Goal: Register for event/course

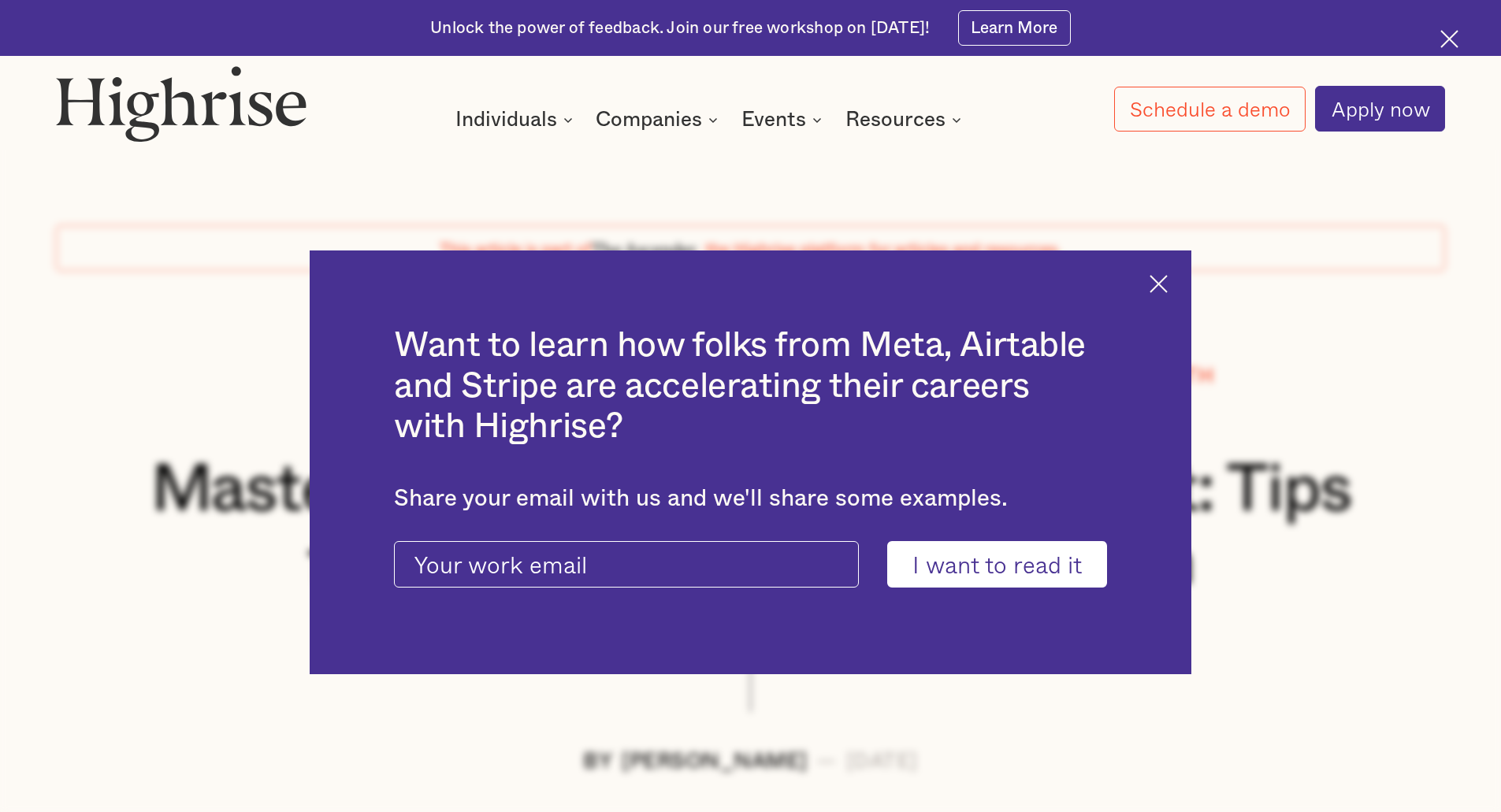
click at [1168, 283] on img at bounding box center [1158, 283] width 18 height 18
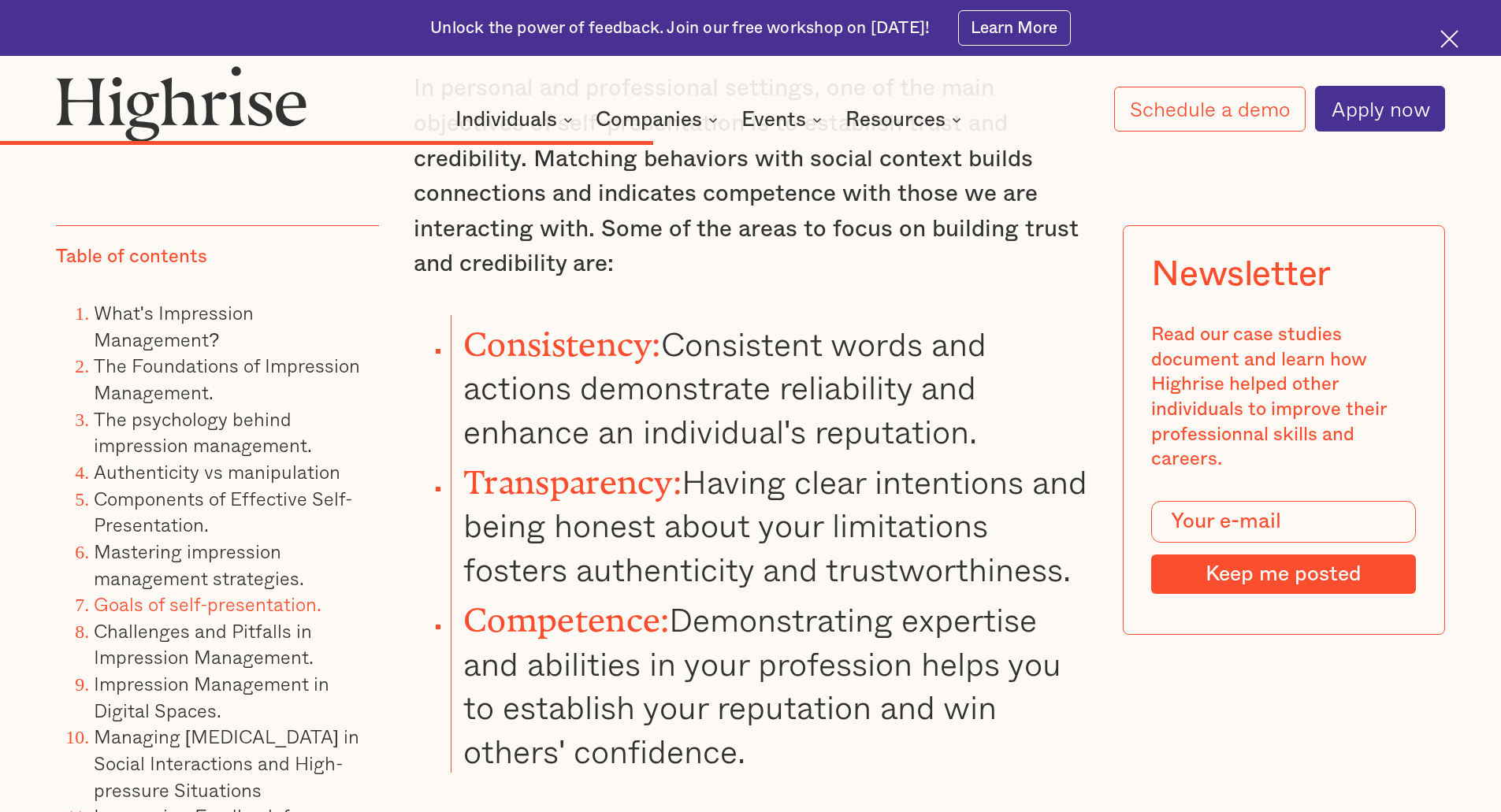
scroll to position [19303, 0]
click at [1442, 41] on img at bounding box center [1448, 38] width 18 height 18
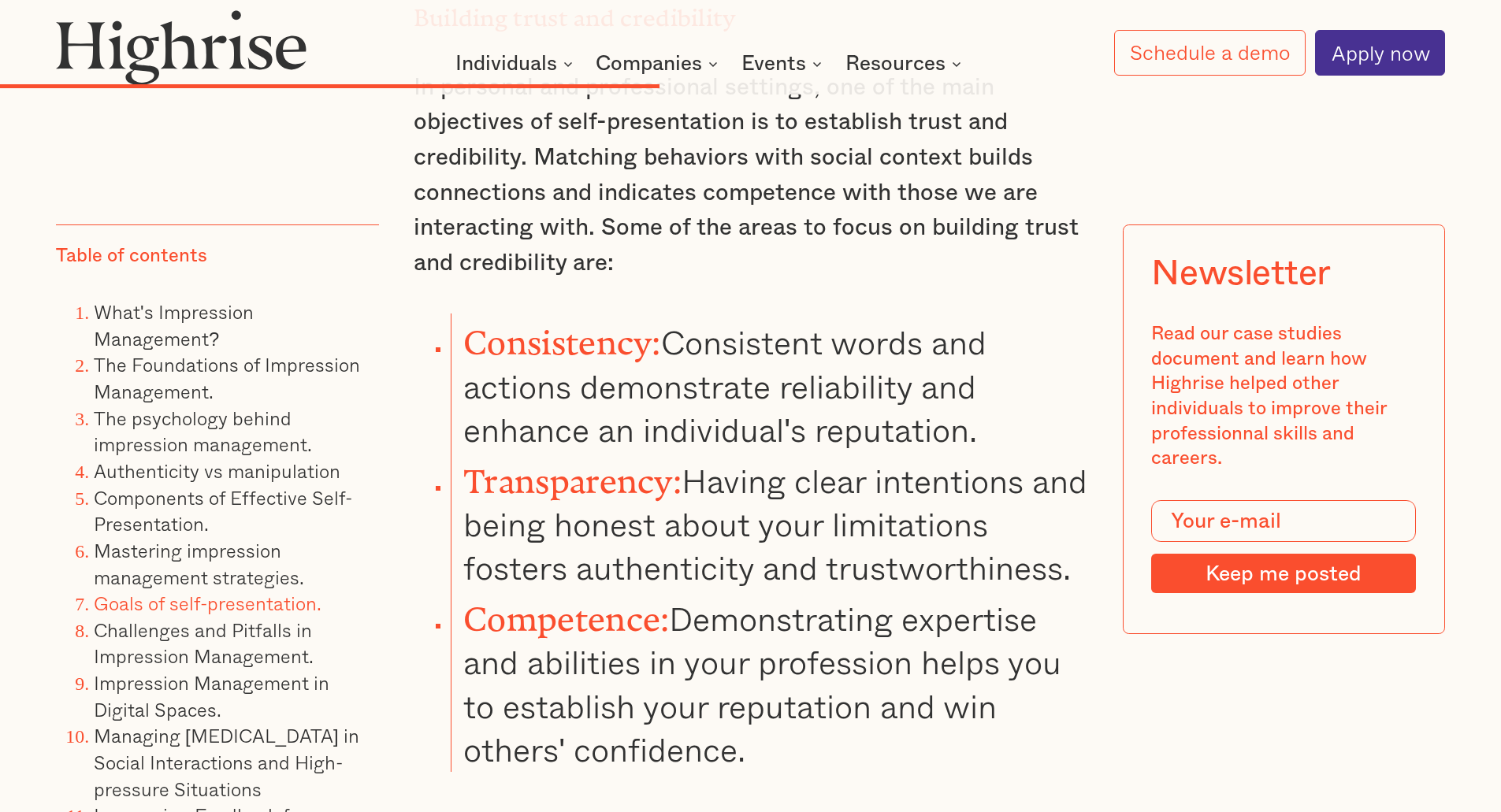
scroll to position [19246, 0]
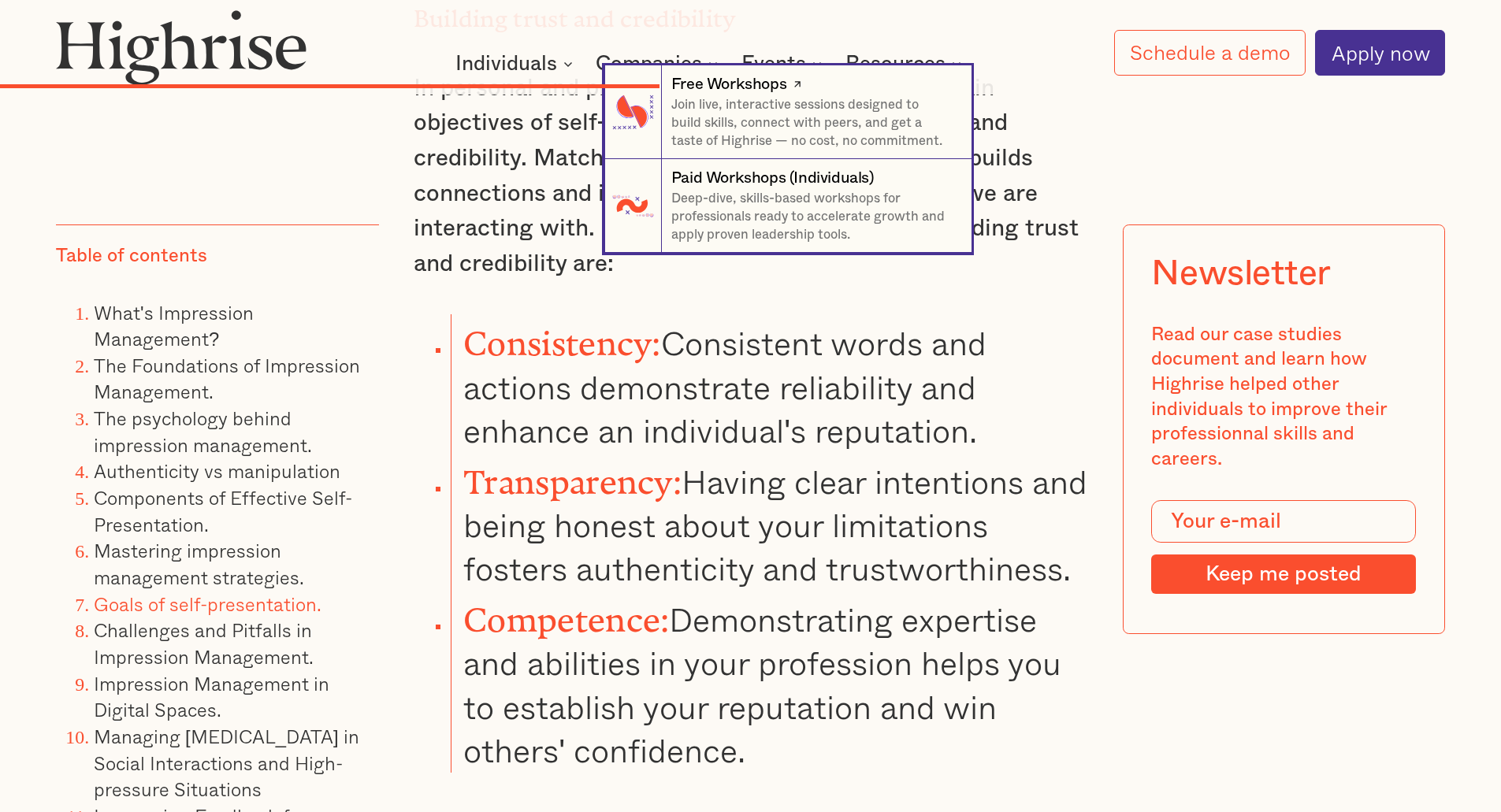
click at [762, 82] on div "Free Workshops" at bounding box center [729, 84] width 115 height 22
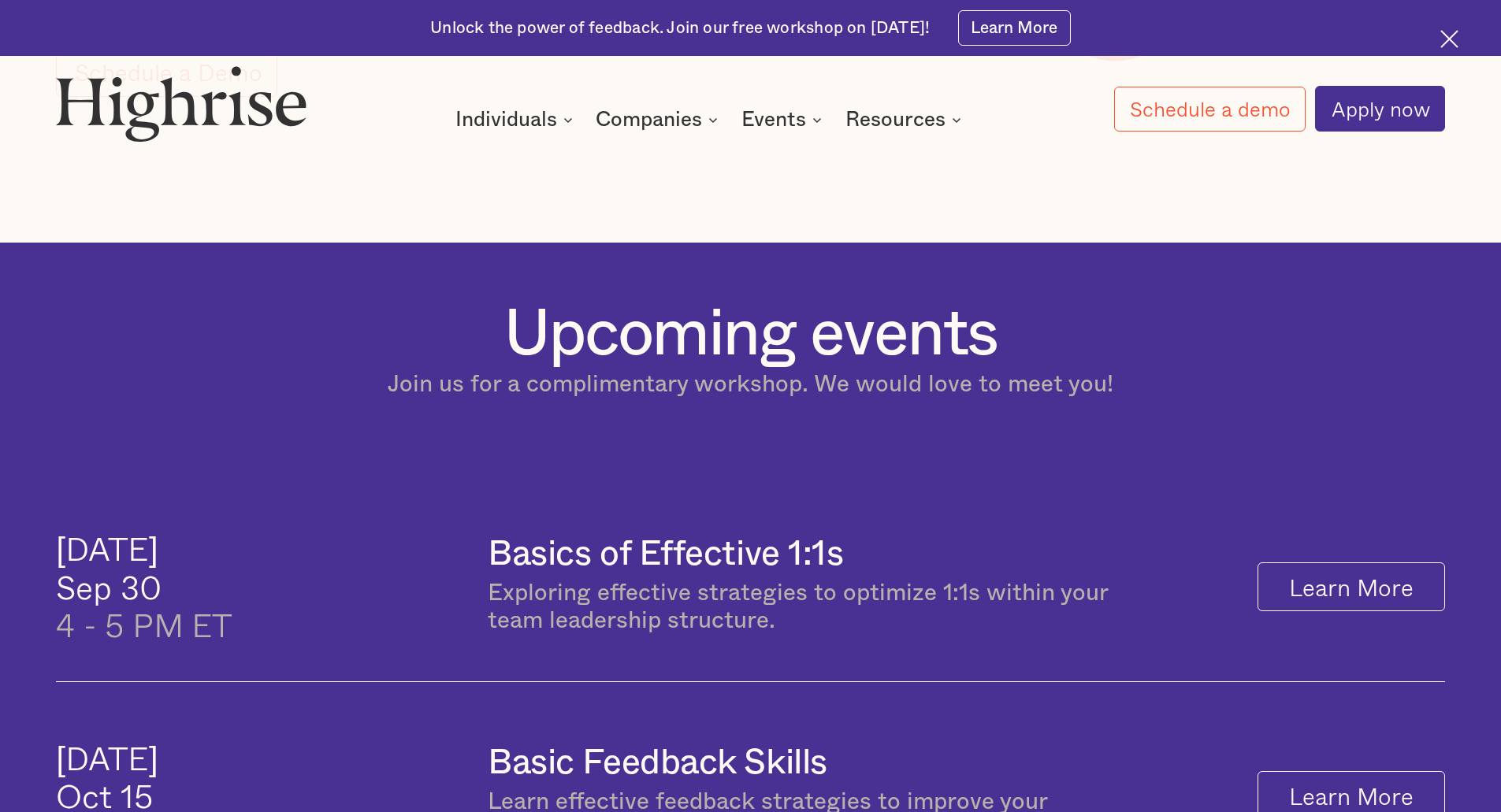
scroll to position [630, 0]
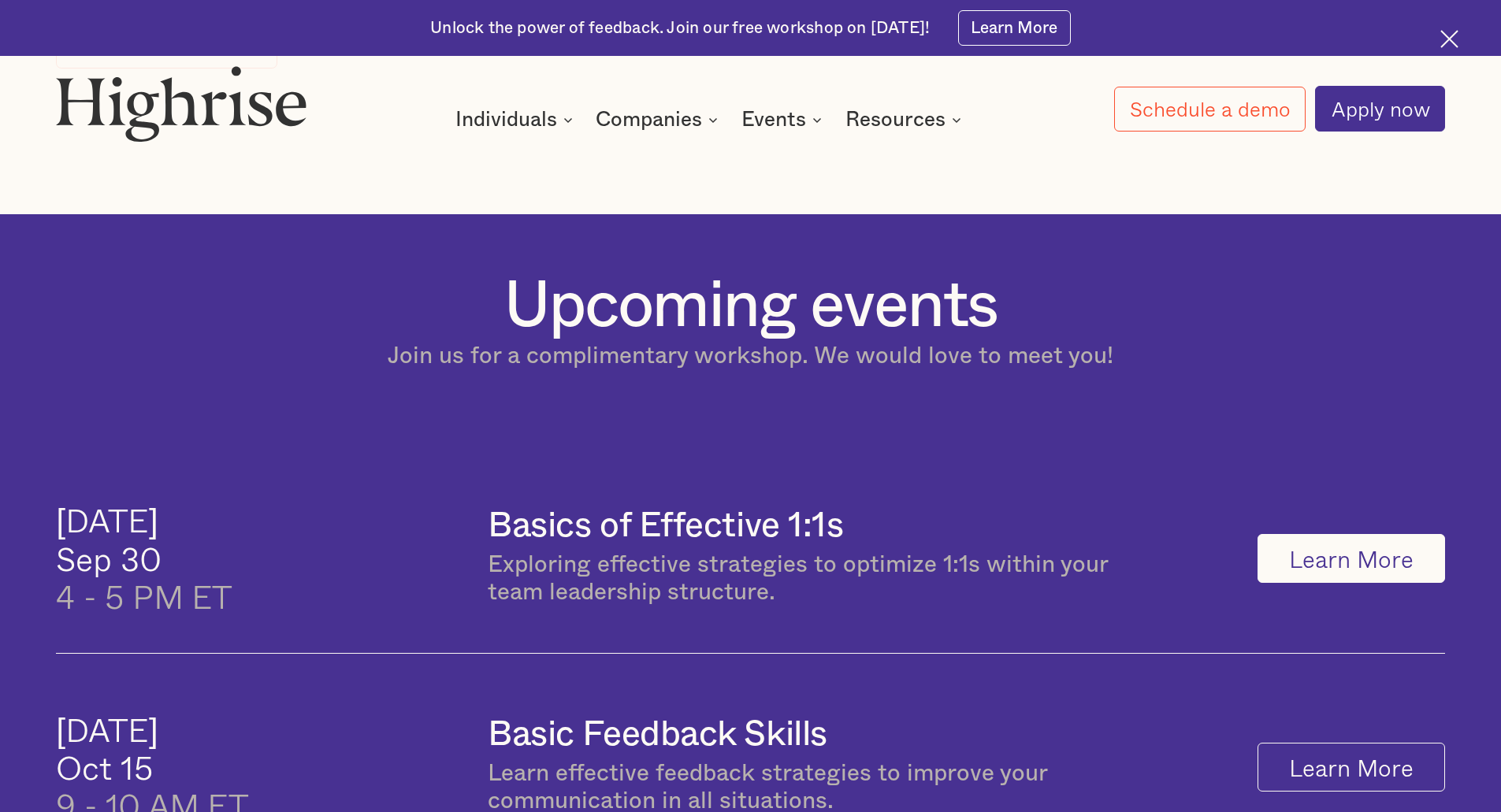
click at [1341, 559] on link "Learn More" at bounding box center [1351, 559] width 187 height 49
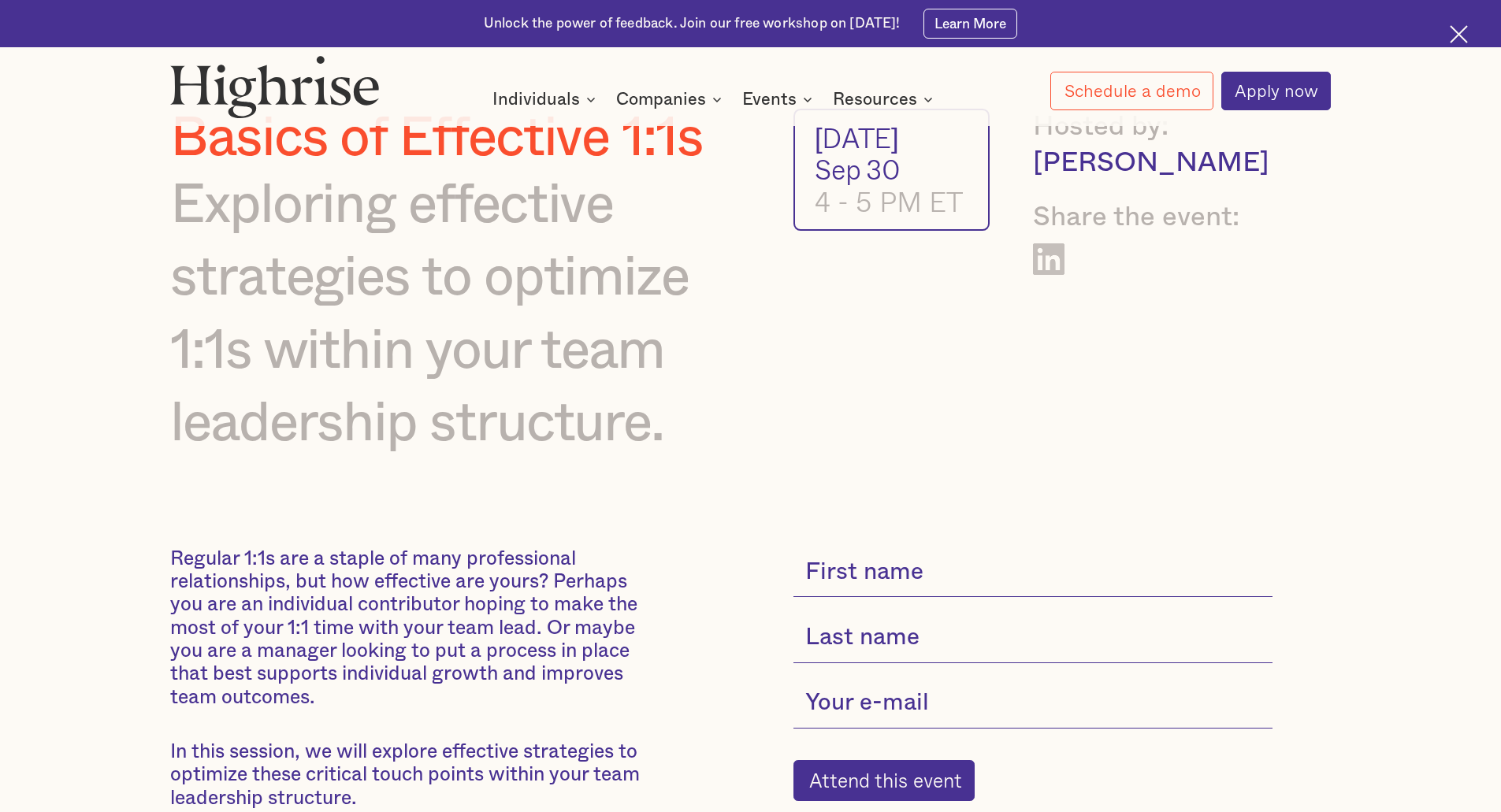
scroll to position [158, 0]
